Goal: Information Seeking & Learning: Learn about a topic

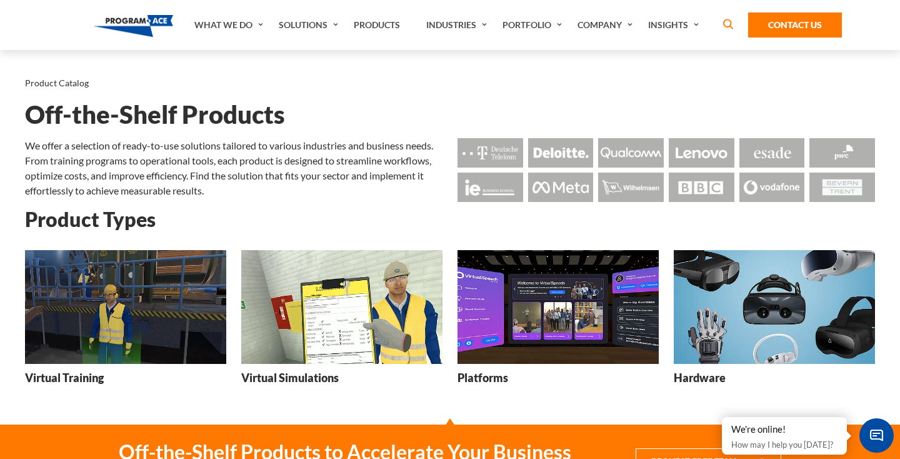
click at [165, 304] on img at bounding box center [125, 306] width 201 height 113
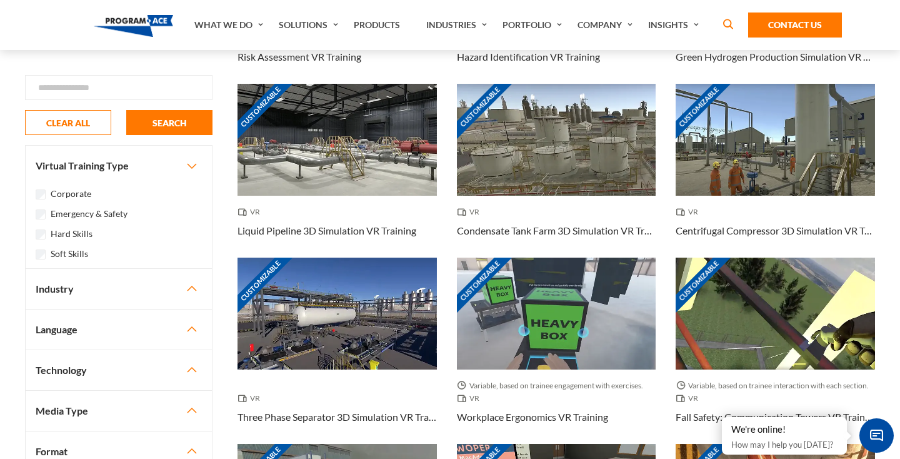
scroll to position [427, 0]
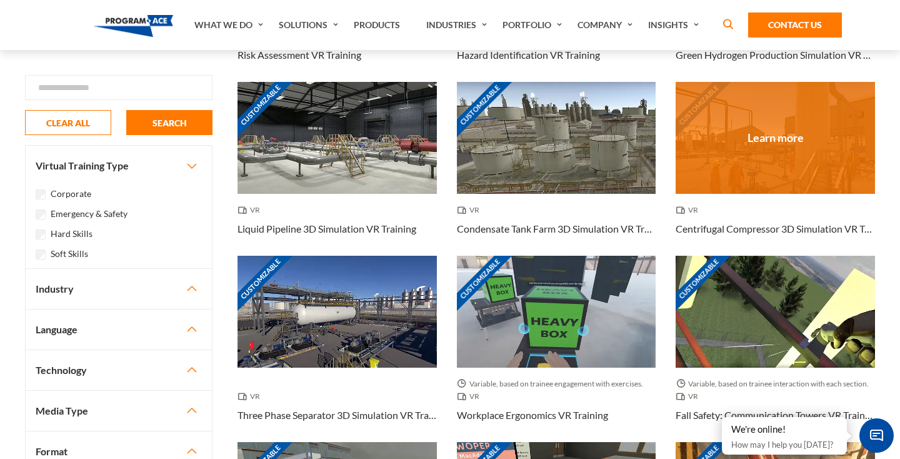
click at [772, 126] on div "Customizable" at bounding box center [775, 138] width 199 height 112
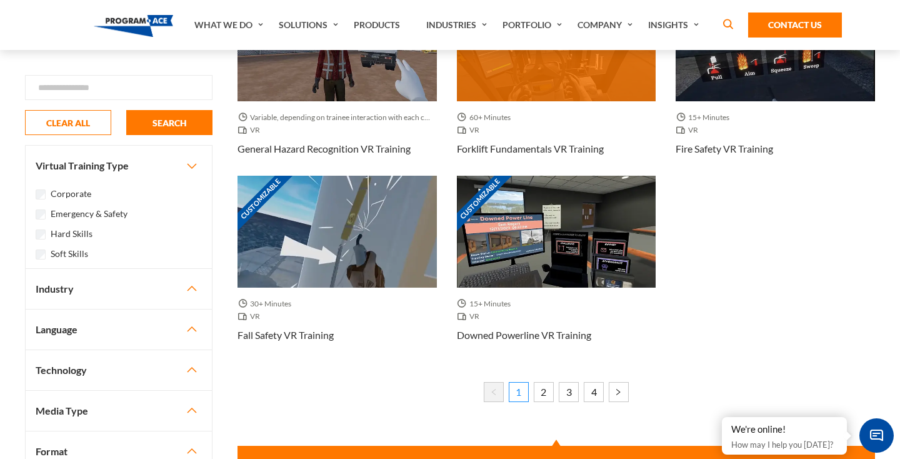
scroll to position [1142, 0]
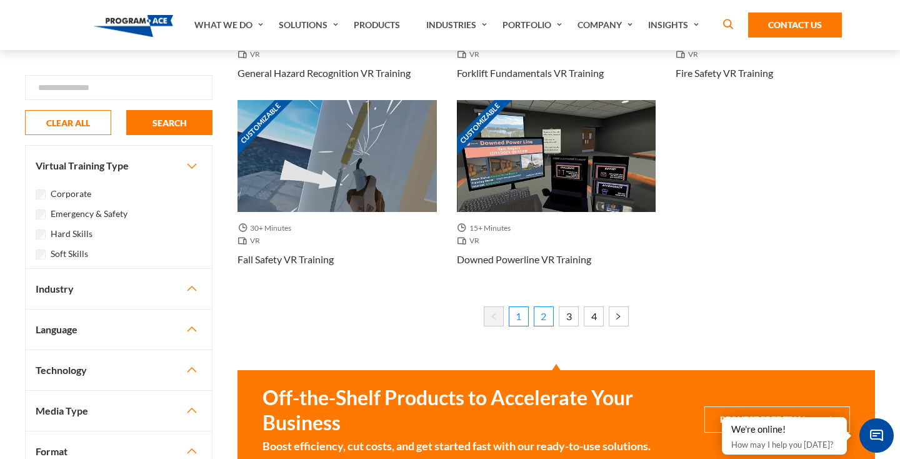
click at [539, 316] on link "2" at bounding box center [544, 316] width 20 height 20
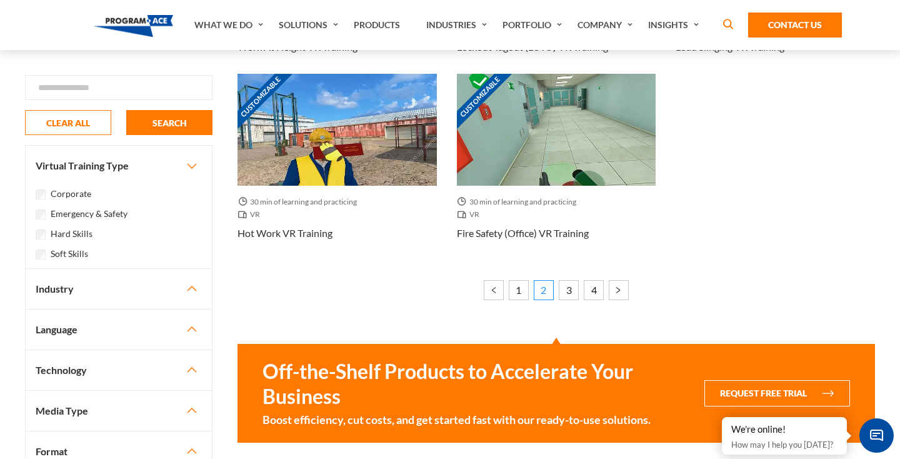
scroll to position [1309, 0]
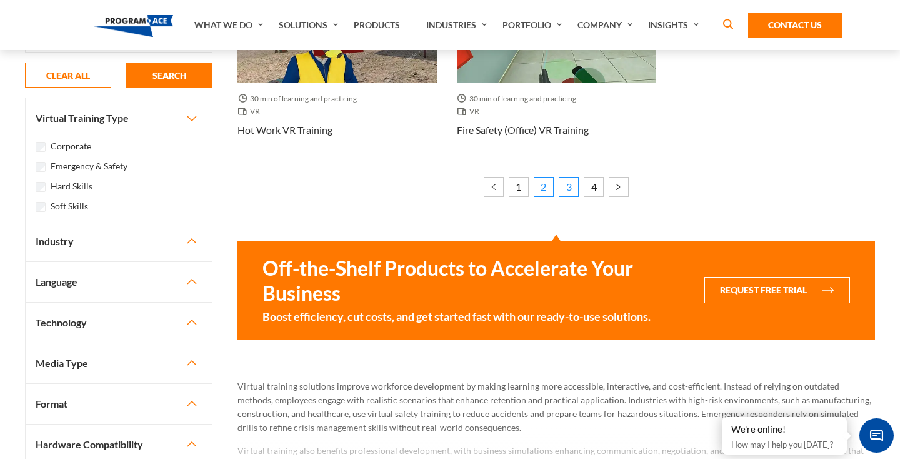
click at [567, 192] on link "3" at bounding box center [569, 187] width 20 height 20
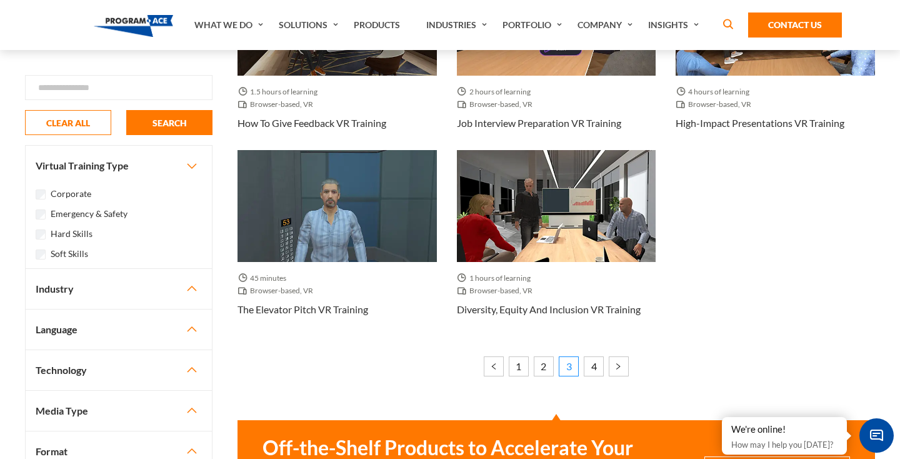
scroll to position [1204, 0]
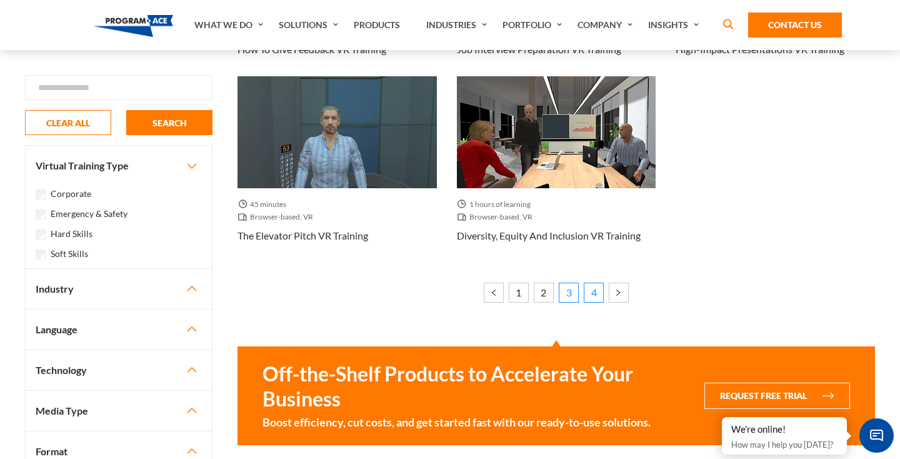
click at [591, 287] on link "4" at bounding box center [594, 293] width 20 height 20
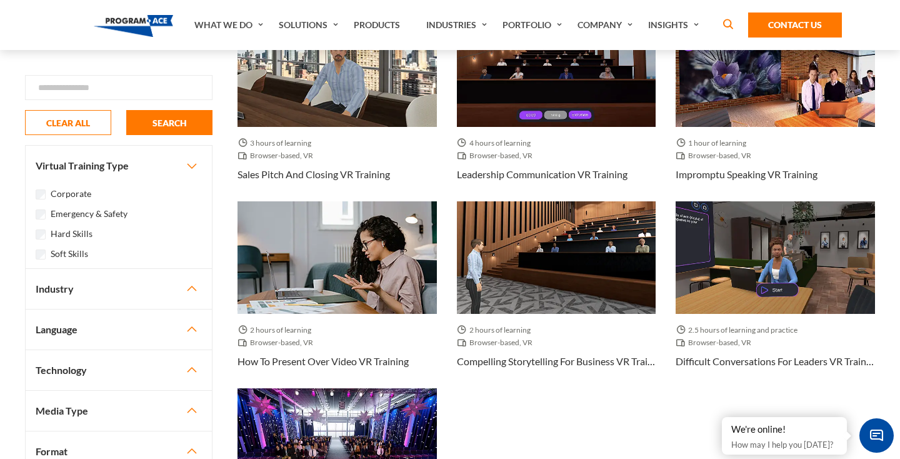
scroll to position [183, 0]
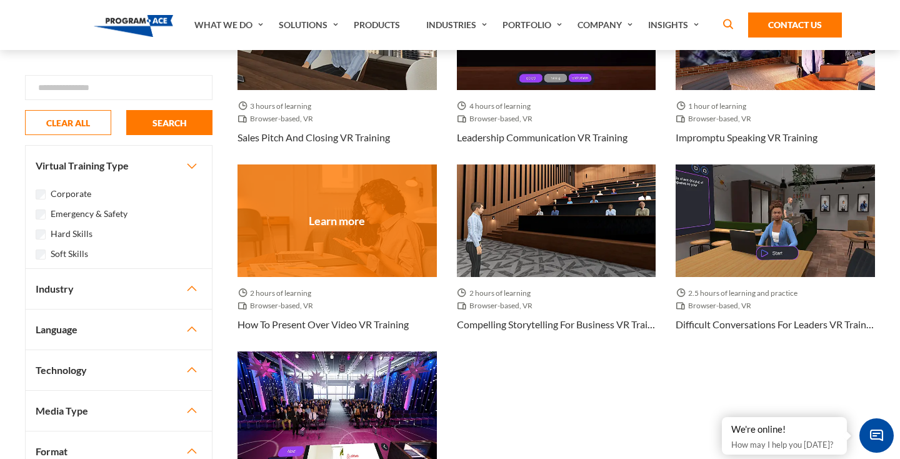
click at [332, 218] on div at bounding box center [337, 220] width 199 height 112
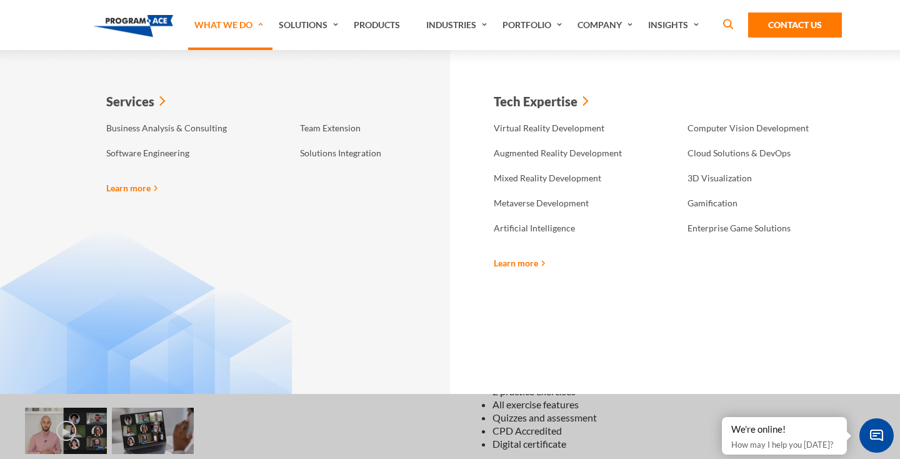
click at [155, 308] on div "Services Business Analysis & Consulting Software Engineering Team Extension Sol…" at bounding box center [257, 222] width 388 height 344
